Goal: Task Accomplishment & Management: Use online tool/utility

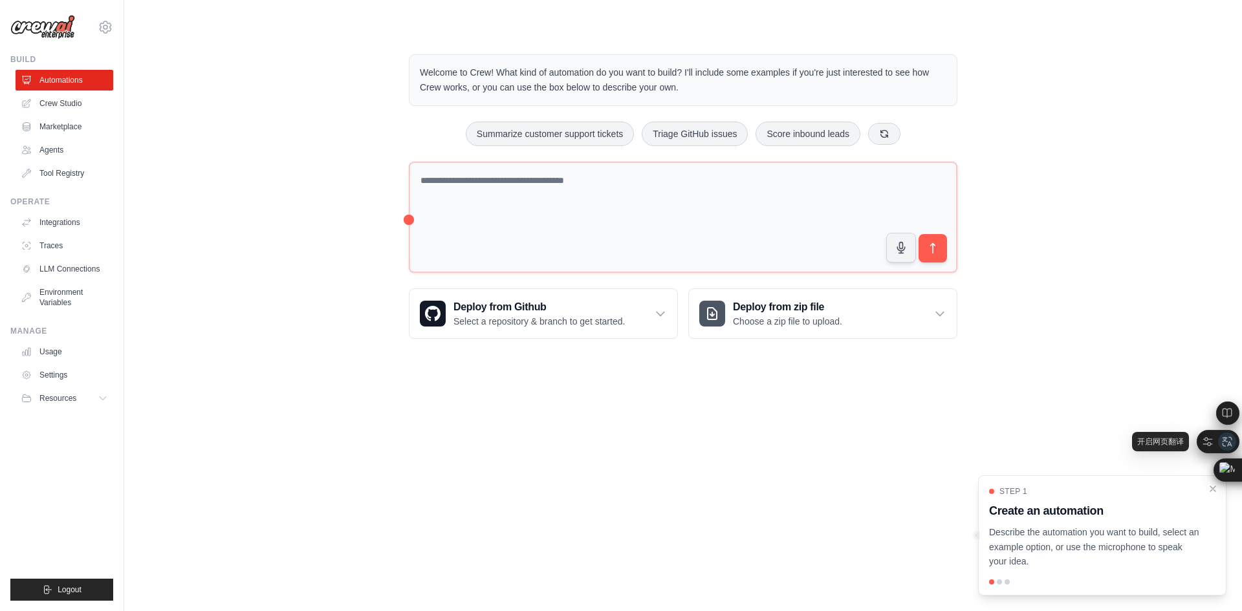
click at [1228, 434] on div at bounding box center [1227, 442] width 18 height 18
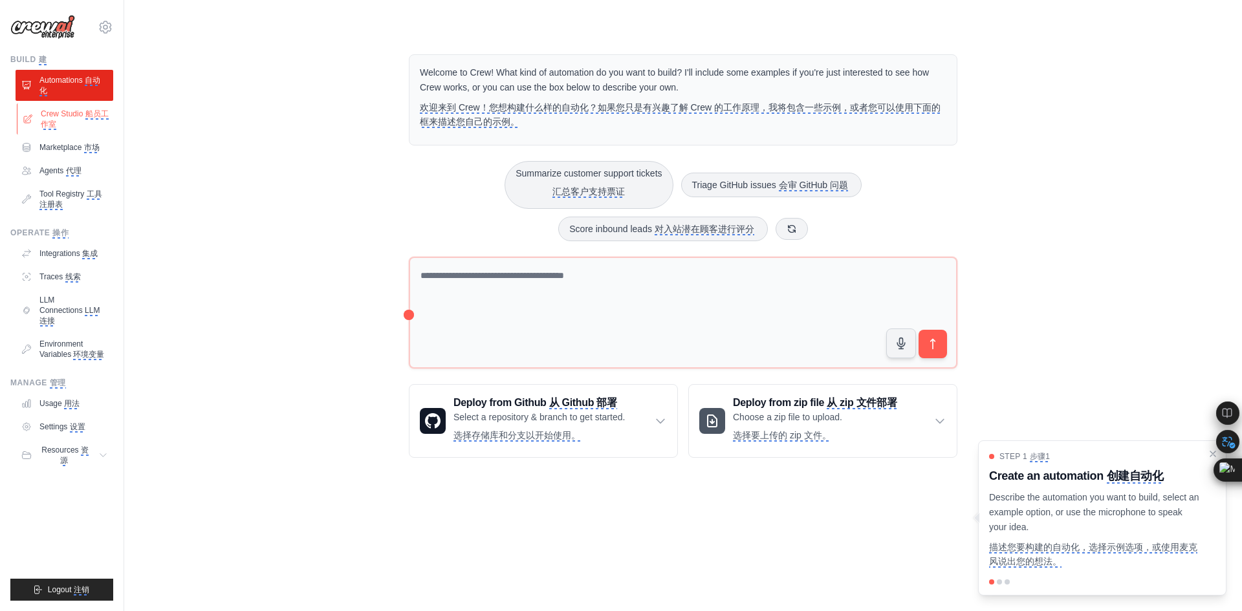
click at [80, 120] on monica-translate-translatable "Crew Studio 船员工作室" at bounding box center [75, 119] width 69 height 21
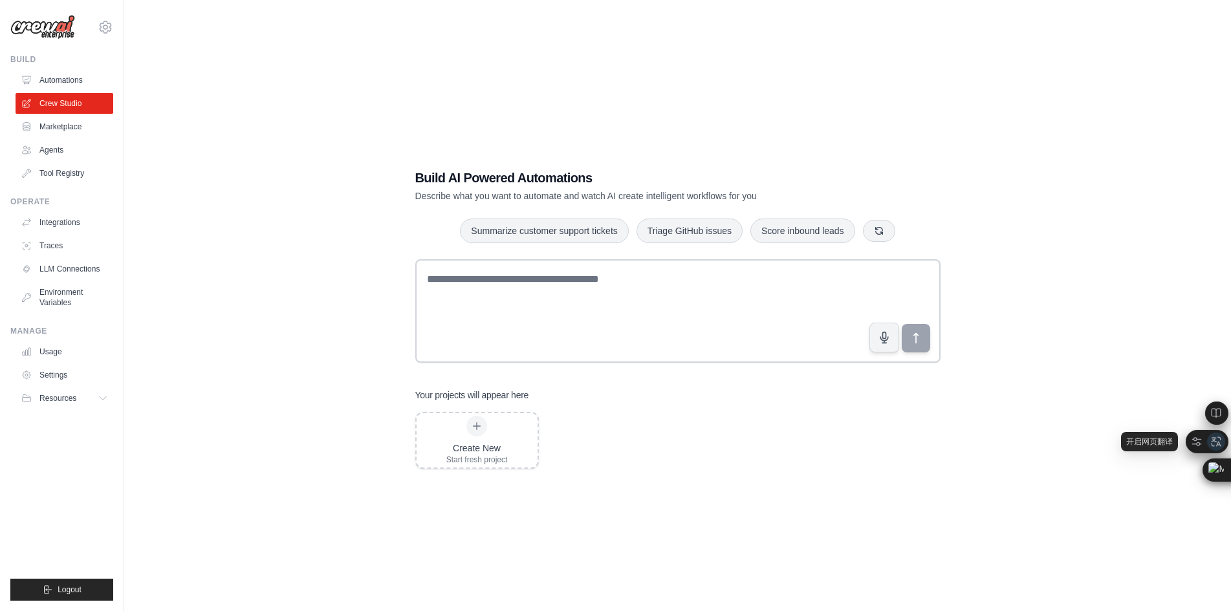
click at [1217, 439] on icon at bounding box center [1216, 442] width 12 height 12
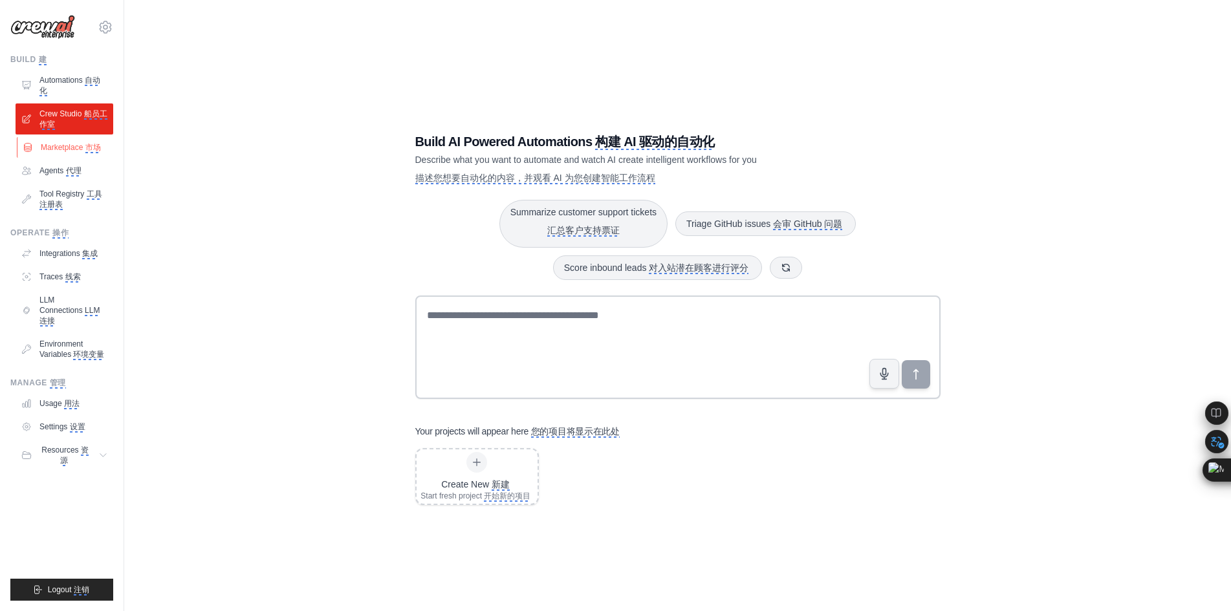
click at [70, 146] on monica-translate-origin-text "Marketplace" at bounding box center [62, 147] width 42 height 9
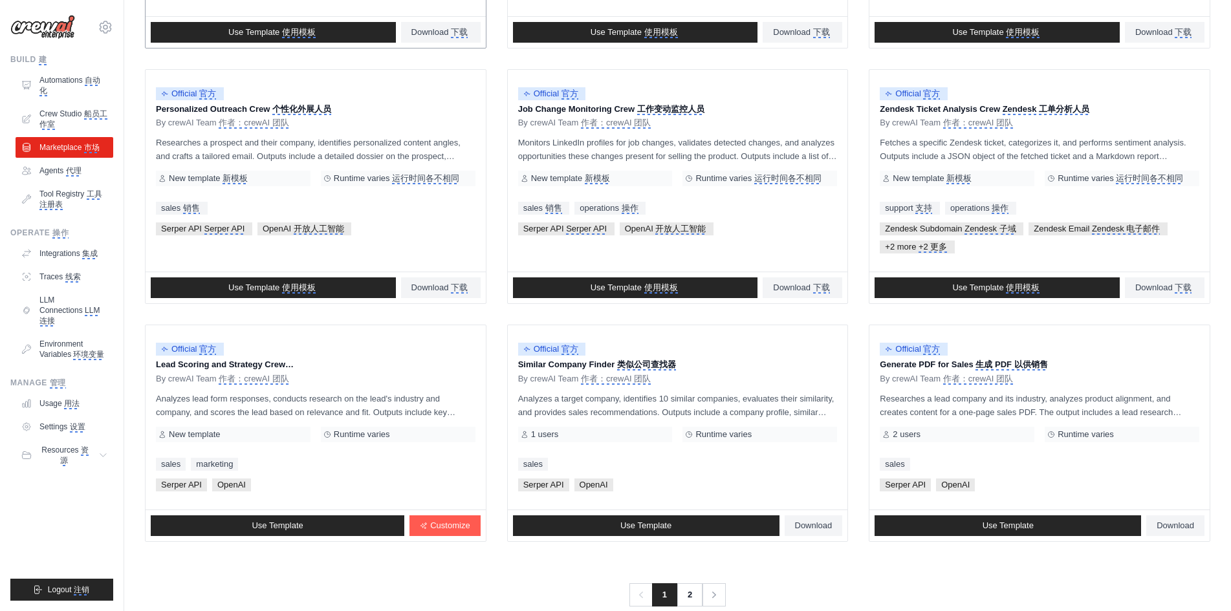
scroll to position [647, 0]
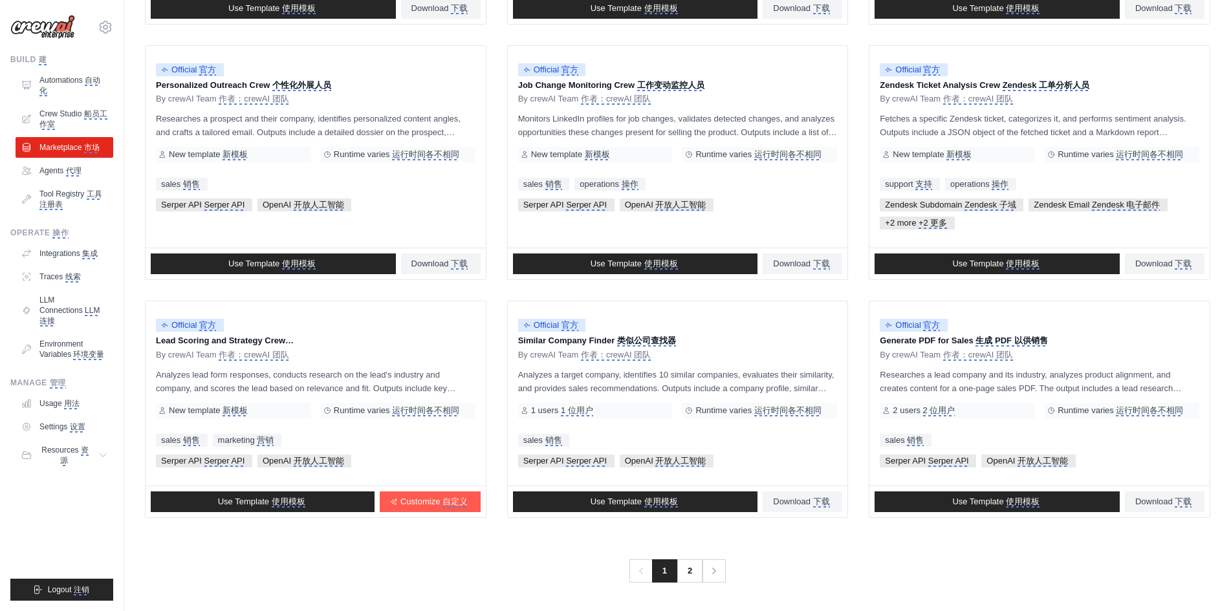
click at [673, 570] on span "1" at bounding box center [664, 570] width 25 height 23
click at [689, 570] on link "2" at bounding box center [691, 570] width 26 height 23
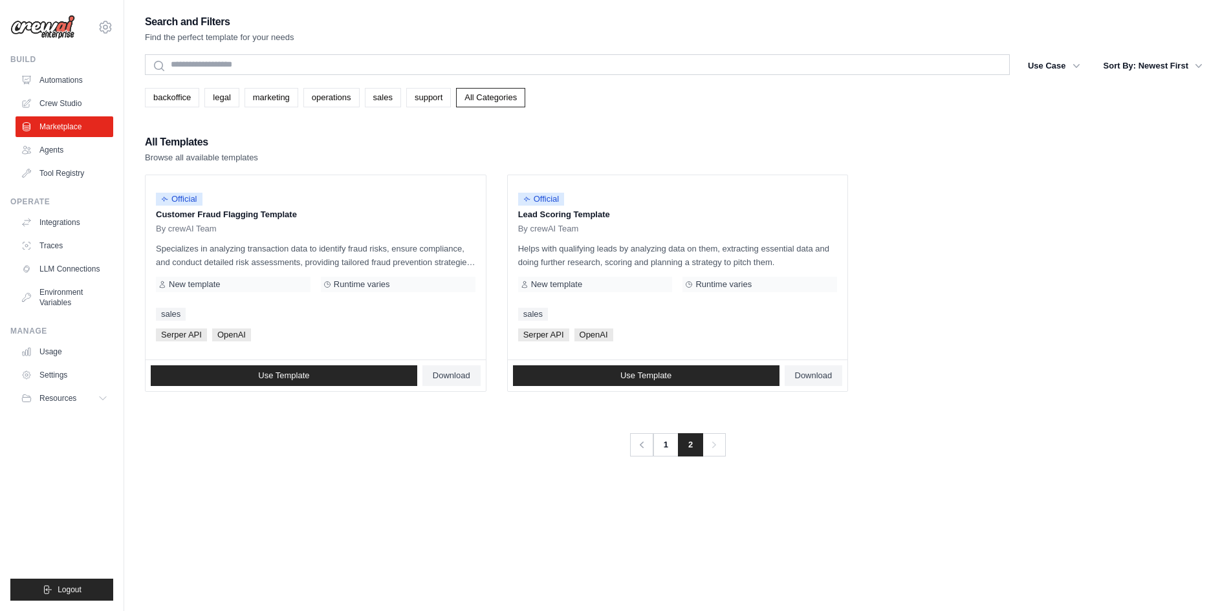
click at [966, 202] on ul "Official Customer Fraud Flagging Template By crewAI Team Specializes in analyzi…" at bounding box center [677, 283] width 1065 height 217
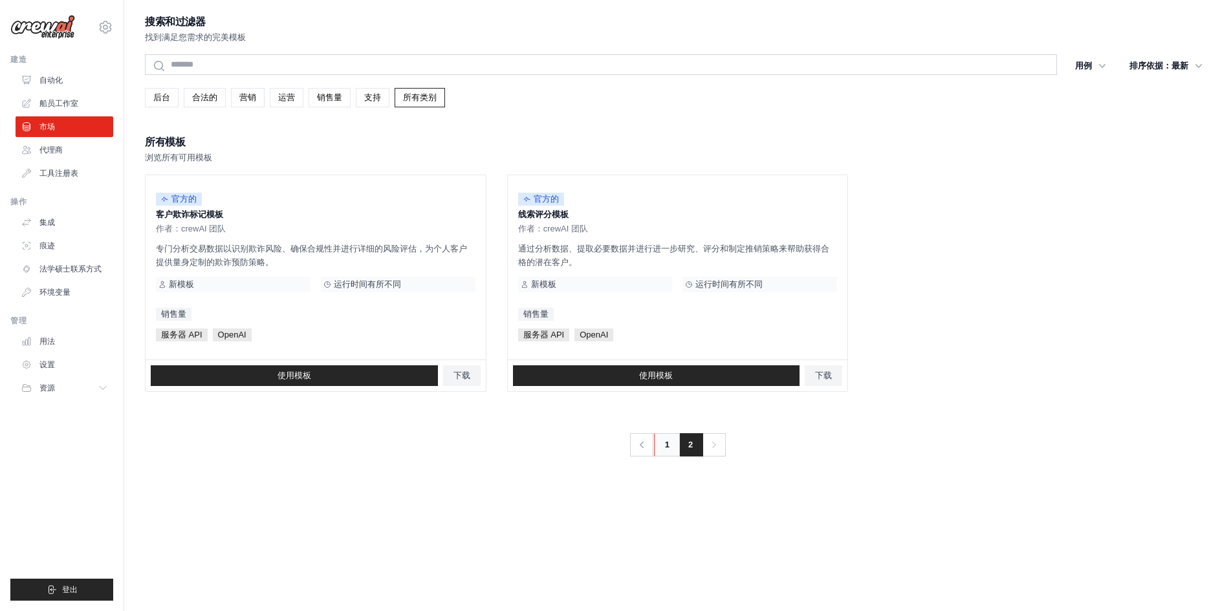
click at [671, 448] on link "1" at bounding box center [667, 444] width 26 height 23
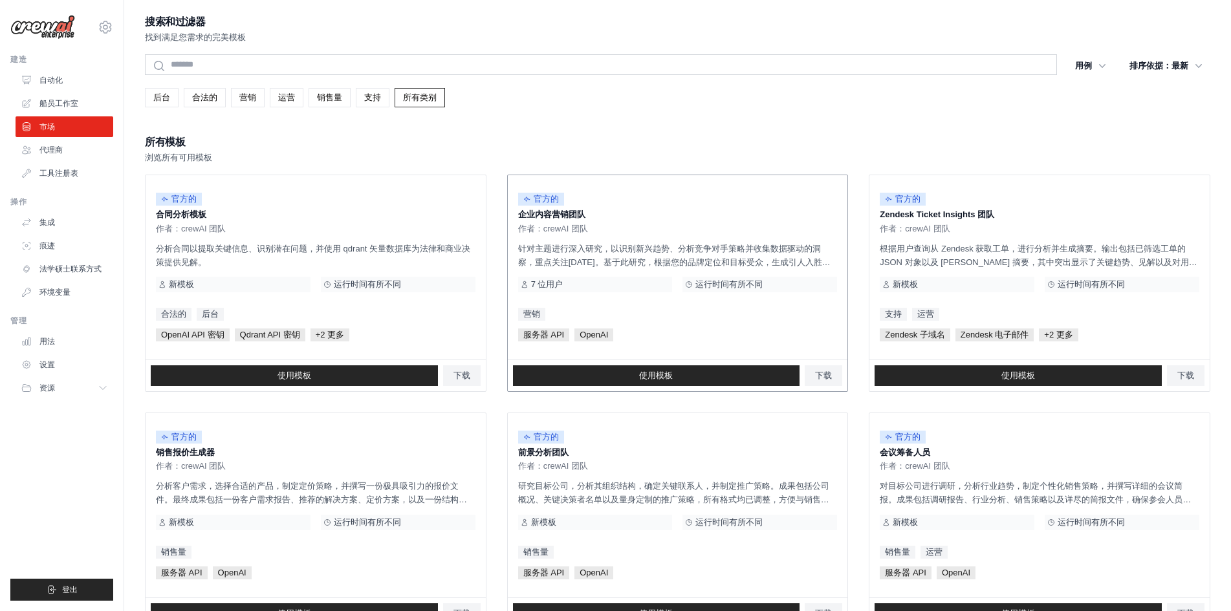
click at [689, 217] on p "企业内容营销团队" at bounding box center [678, 214] width 320 height 13
drag, startPoint x: 563, startPoint y: 216, endPoint x: 564, endPoint y: 226, distance: 10.4
click at [563, 215] on font "企业内容营销团队" at bounding box center [551, 215] width 67 height 10
click at [669, 375] on font "使用模板" at bounding box center [656, 376] width 34 height 10
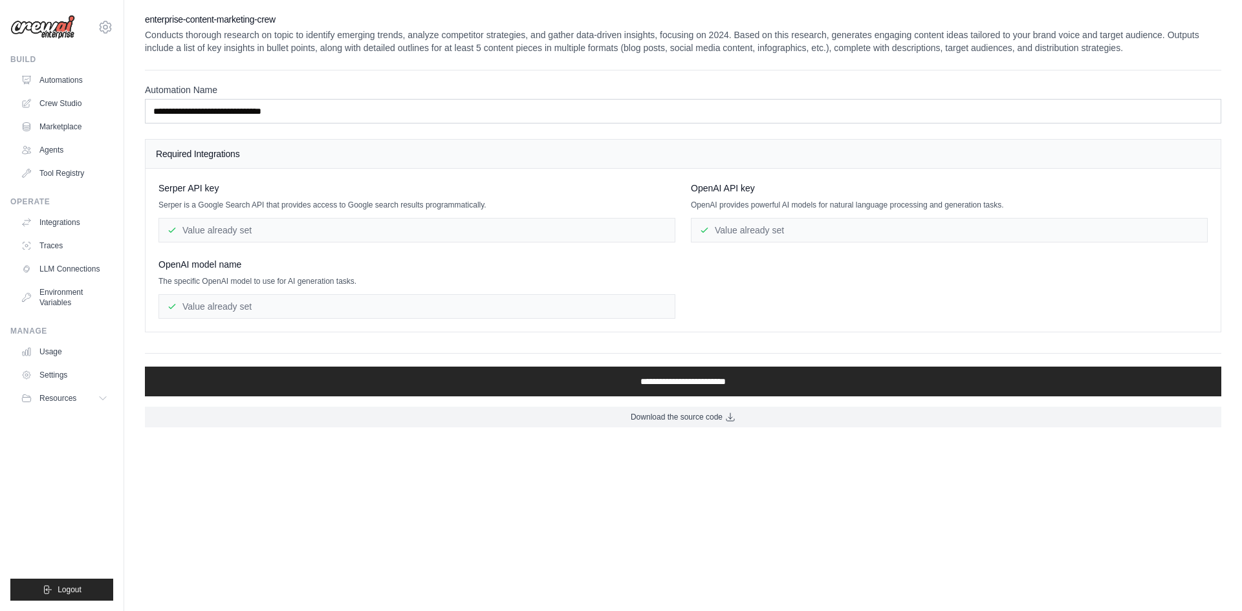
click at [808, 281] on div "Serper API key Serper is a Google Search API that provides access to Google sea…" at bounding box center [682, 250] width 1049 height 137
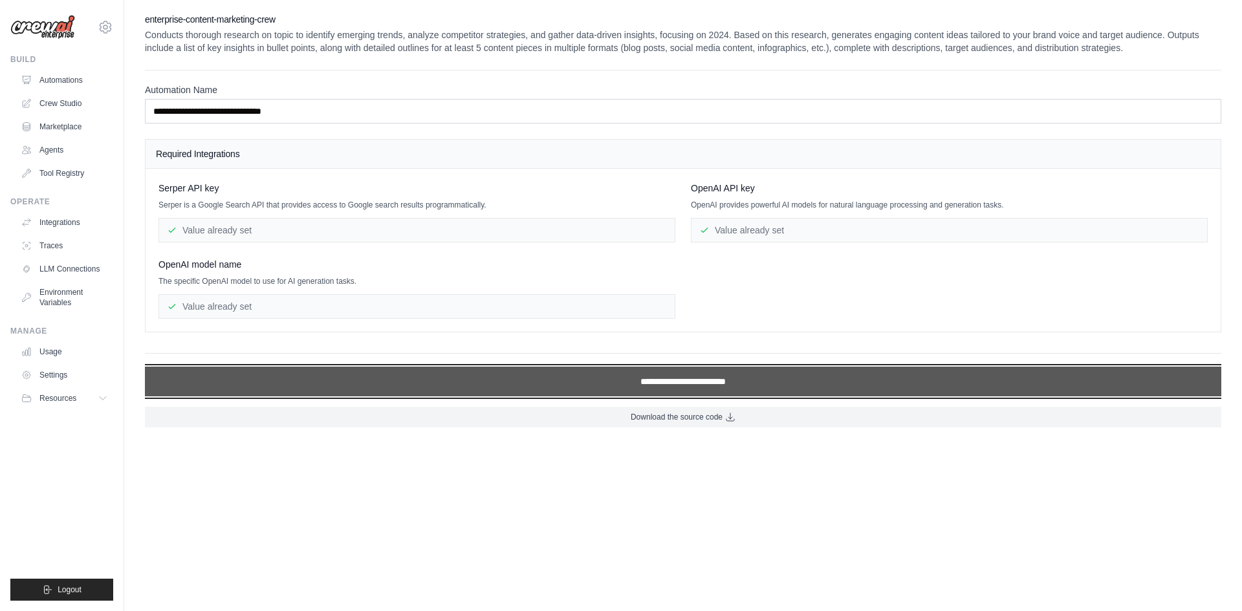
click at [701, 387] on input "**********" at bounding box center [683, 382] width 1076 height 30
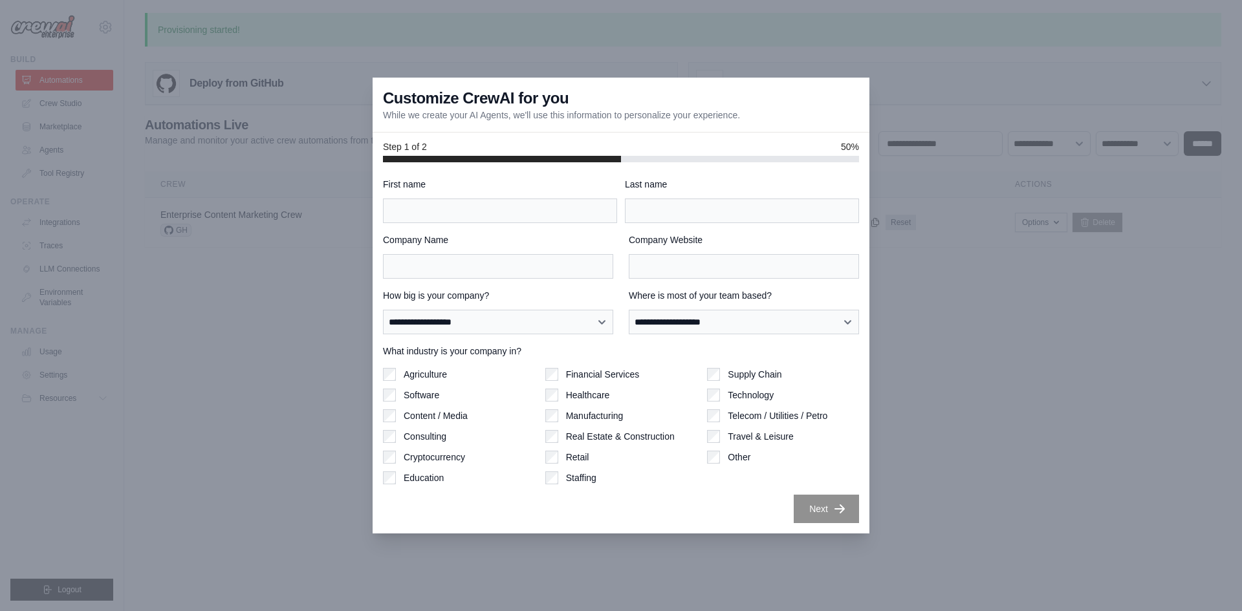
click at [940, 335] on div at bounding box center [621, 305] width 1242 height 611
